Goal: Find specific page/section: Find specific page/section

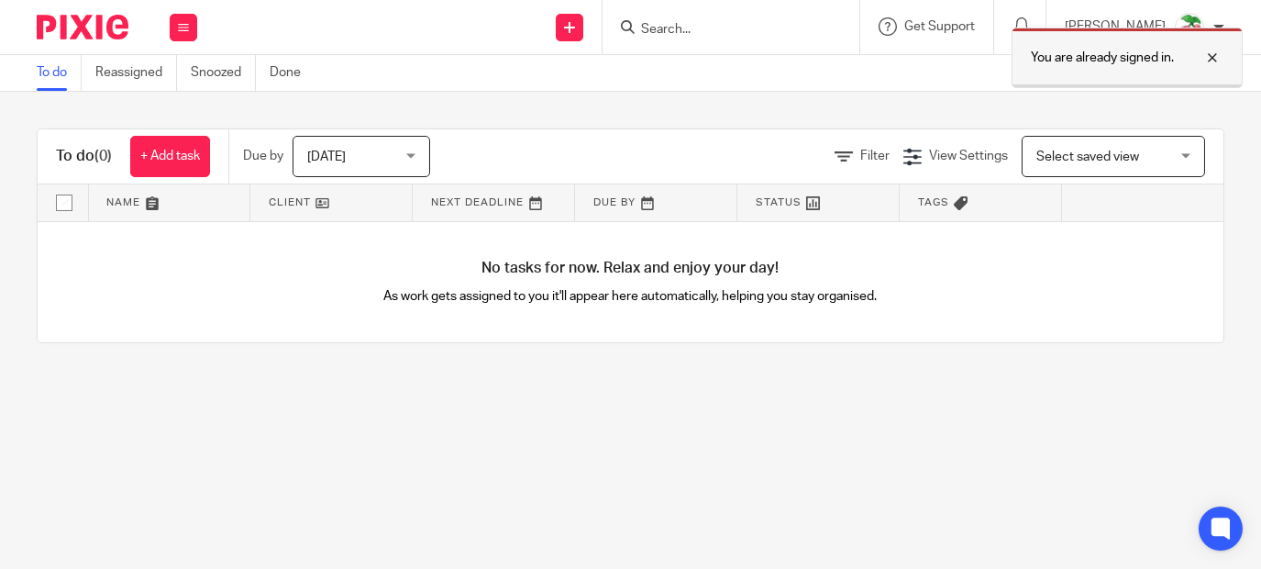
click at [1213, 55] on div at bounding box center [1199, 58] width 50 height 22
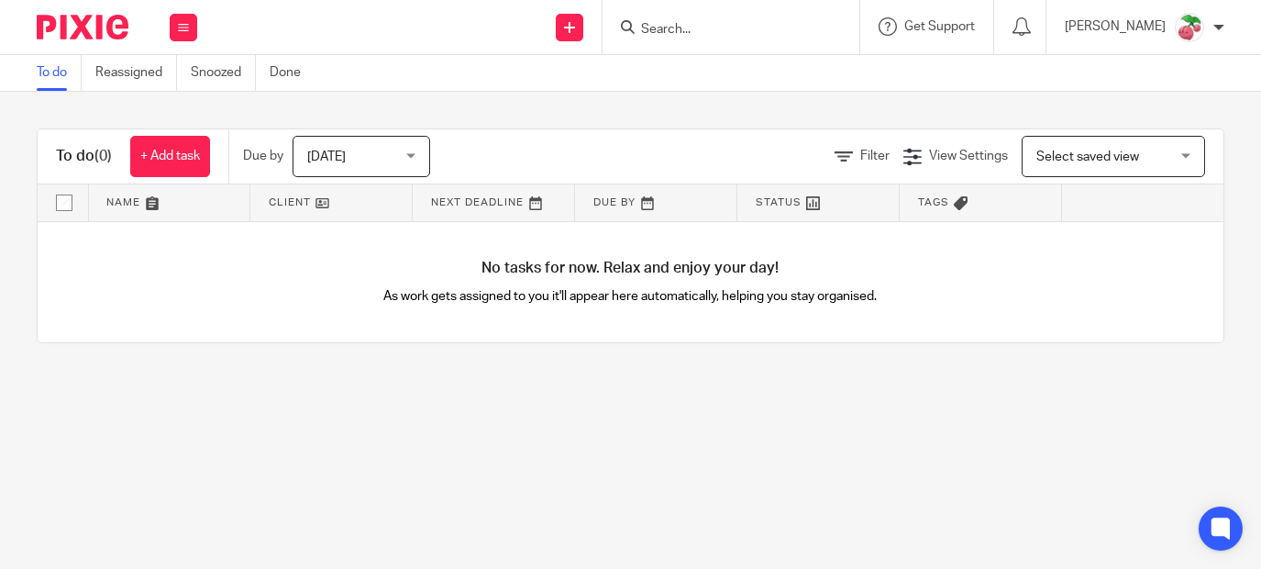
click at [772, 25] on input "Search" at bounding box center [721, 30] width 165 height 17
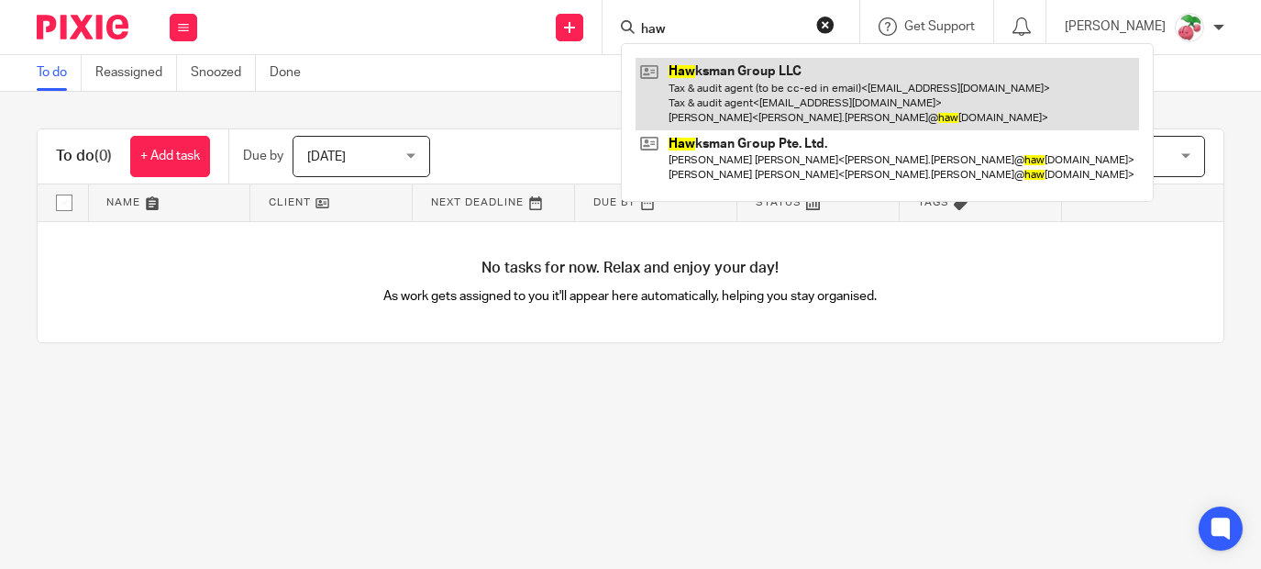
type input "haw"
click at [768, 83] on link at bounding box center [886, 94] width 503 height 72
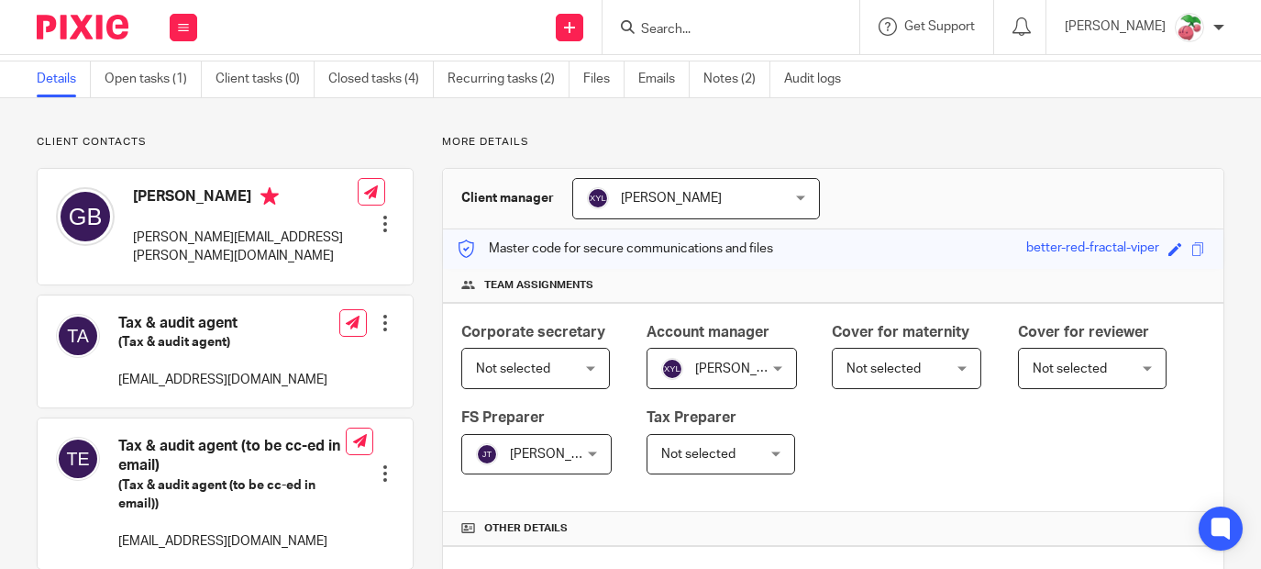
scroll to position [91, 0]
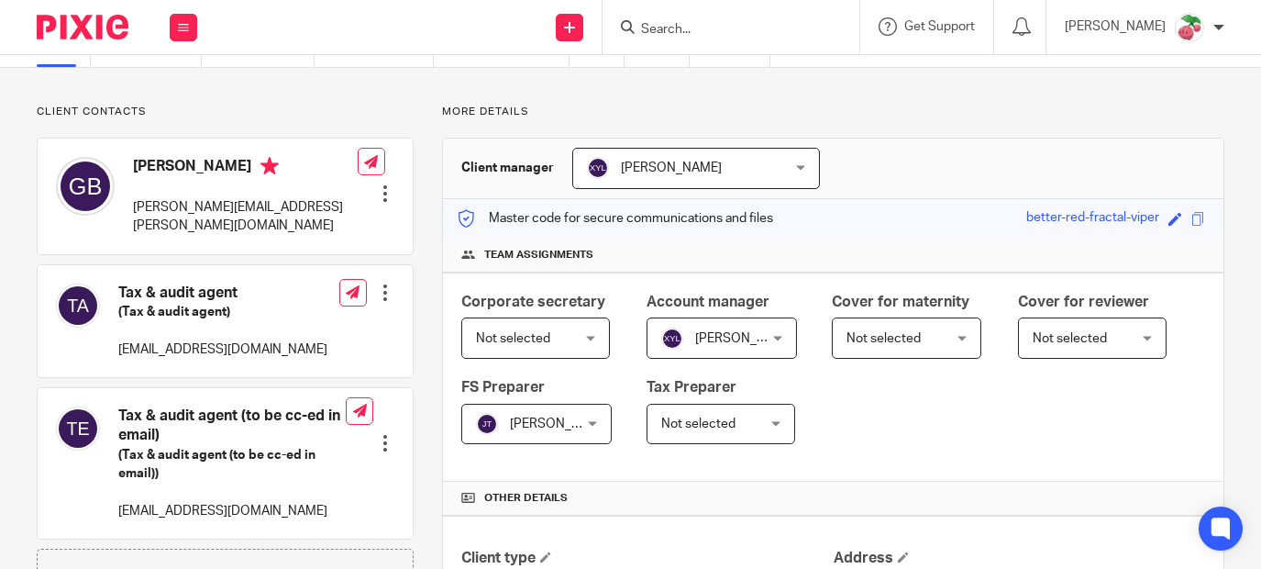
click at [722, 36] on input "Search" at bounding box center [721, 30] width 165 height 17
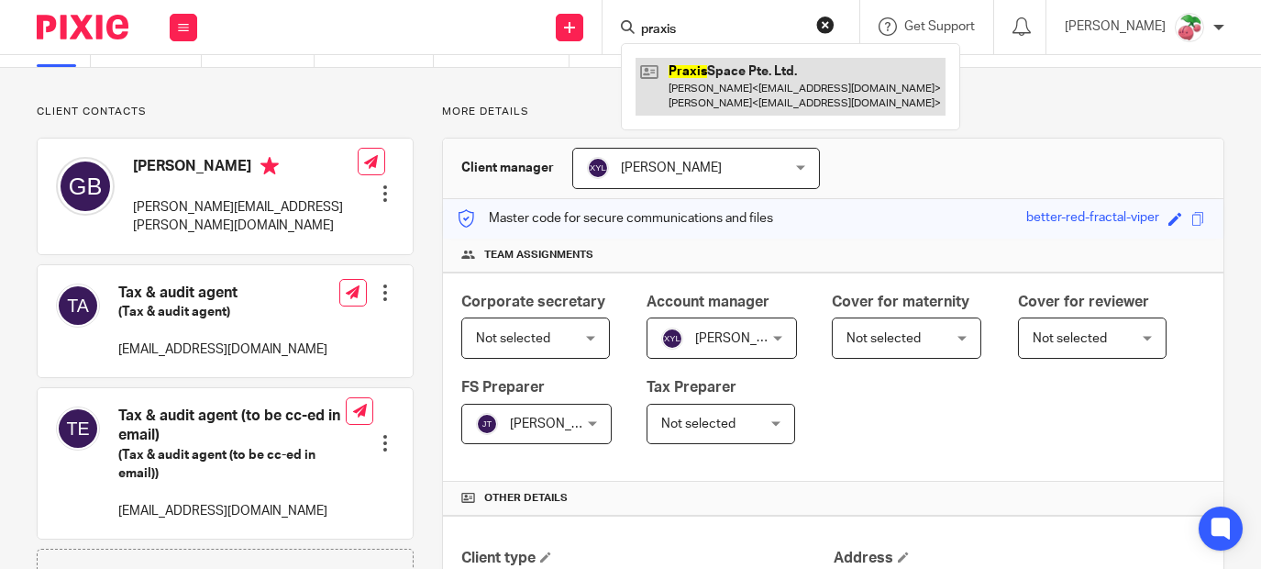
type input "praxis"
click at [693, 76] on link at bounding box center [790, 86] width 310 height 57
